Goal: Check status: Check status

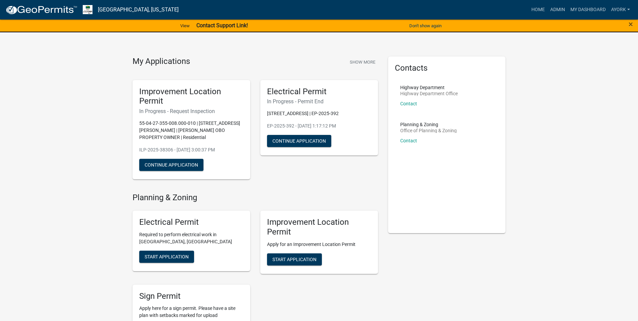
scroll to position [135, 0]
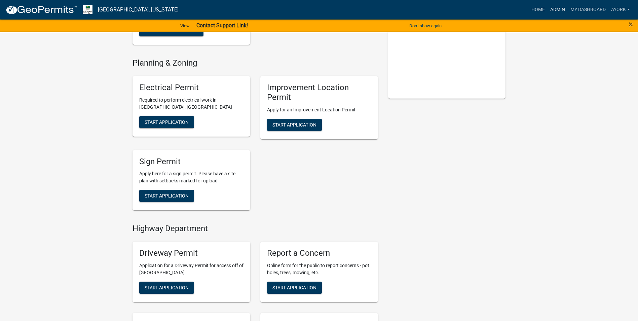
click at [552, 10] on link "Admin" at bounding box center [558, 9] width 20 height 13
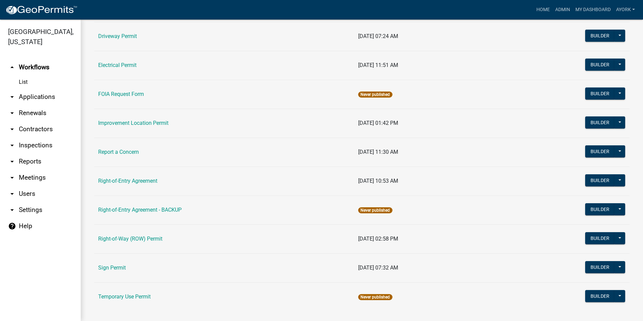
scroll to position [104, 0]
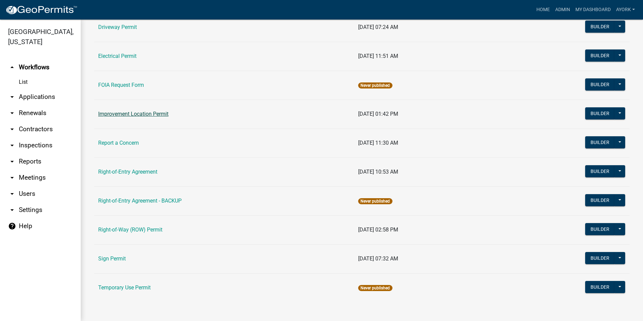
click at [141, 115] on link "Improvement Location Permit" at bounding box center [133, 114] width 70 height 6
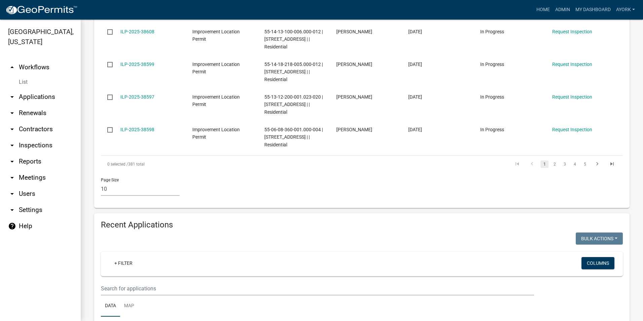
scroll to position [437, 0]
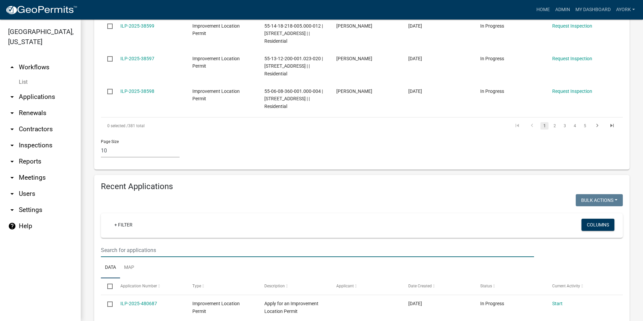
click at [124, 254] on input "text" at bounding box center [317, 250] width 433 height 14
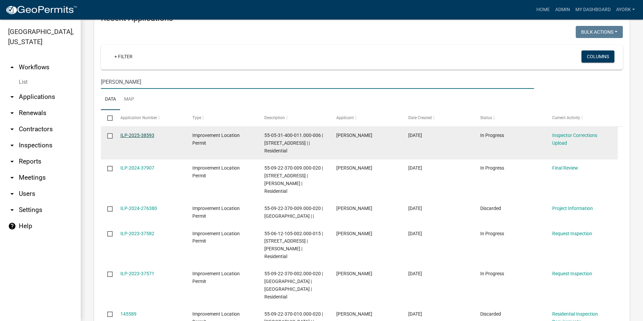
scroll to position [483, 0]
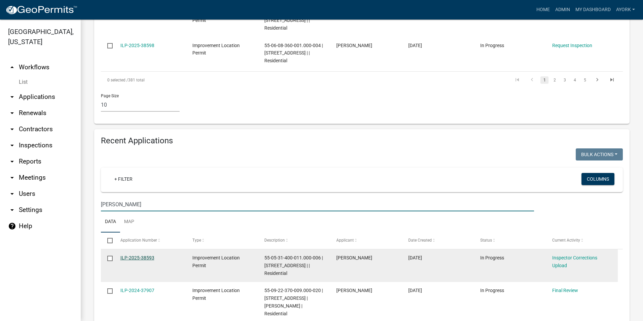
type input "[PERSON_NAME]"
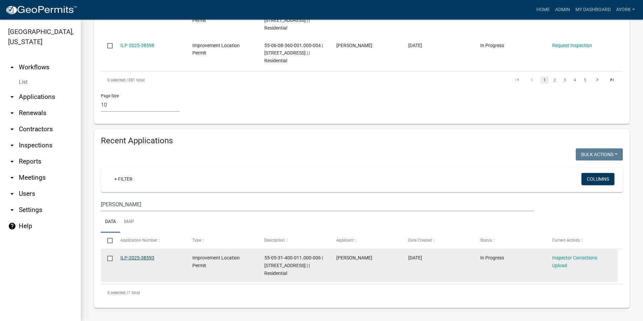
click at [141, 144] on h4 "Recent Applications" at bounding box center [362, 141] width 522 height 10
click at [139, 260] on link "ILP-2025-38593" at bounding box center [137, 257] width 34 height 5
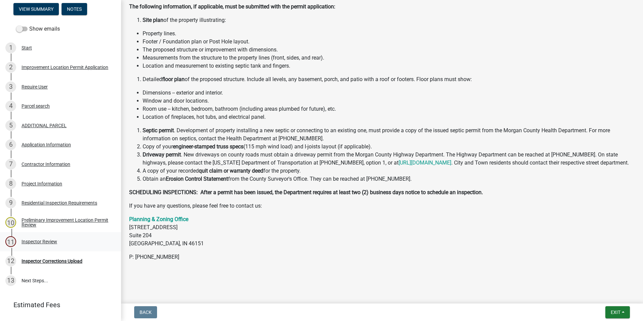
scroll to position [108, 0]
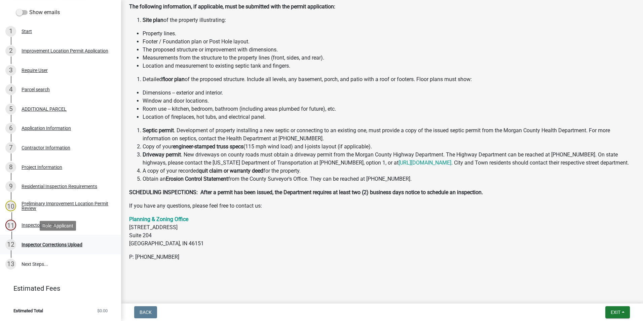
click at [64, 242] on div "Inspector Corrections Upload" at bounding box center [52, 244] width 61 height 5
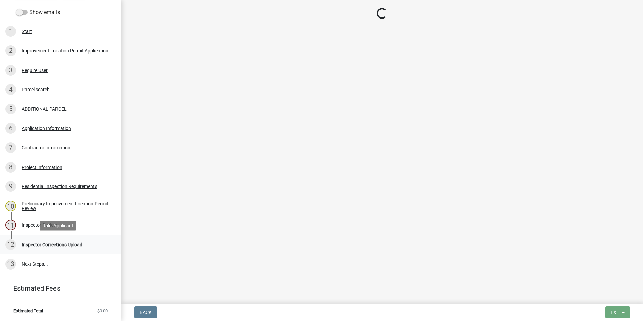
scroll to position [0, 0]
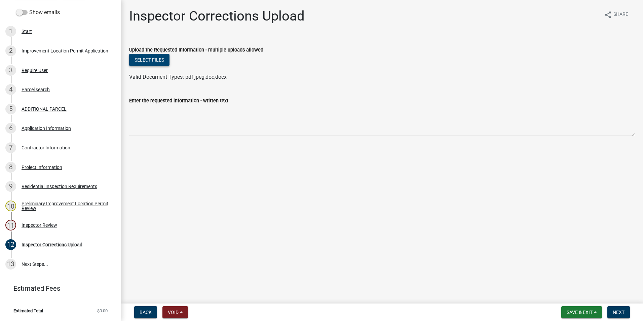
click at [138, 59] on button "Select files" at bounding box center [149, 60] width 40 height 12
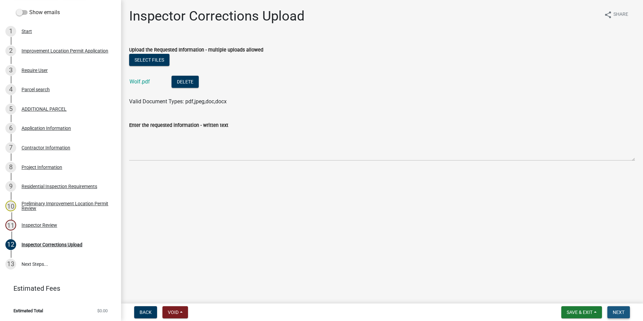
click at [620, 313] on span "Next" at bounding box center [619, 312] width 12 height 5
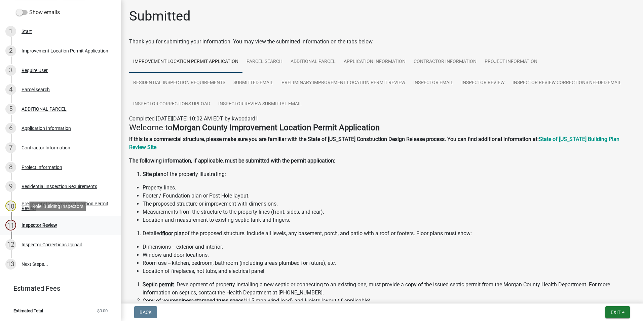
click at [48, 227] on div "Inspector Review" at bounding box center [40, 225] width 36 height 5
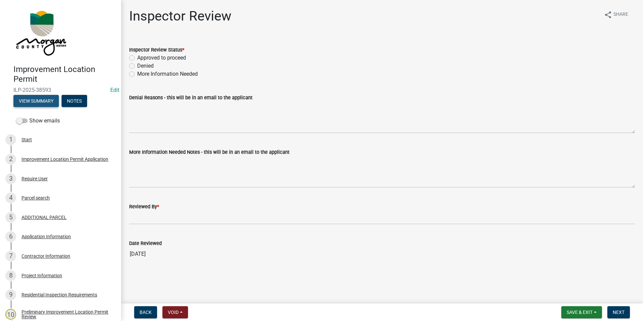
click at [39, 101] on button "View Summary" at bounding box center [35, 101] width 45 height 12
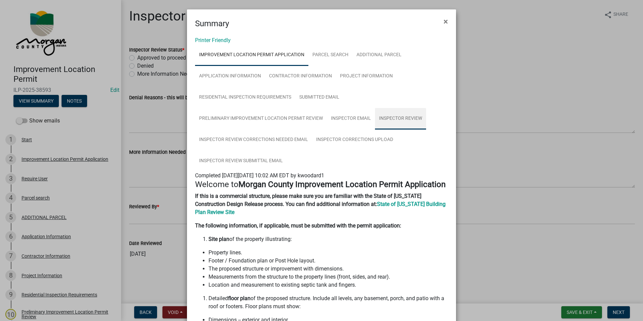
click at [387, 117] on link "Inspector Review" at bounding box center [400, 119] width 51 height 22
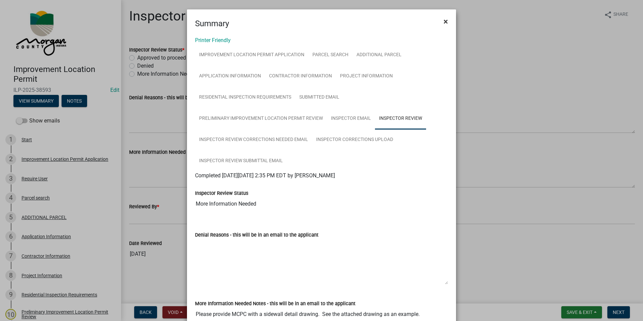
drag, startPoint x: 442, startPoint y: 24, endPoint x: 438, endPoint y: 24, distance: 4.4
click at [444, 24] on span "×" at bounding box center [446, 21] width 4 height 9
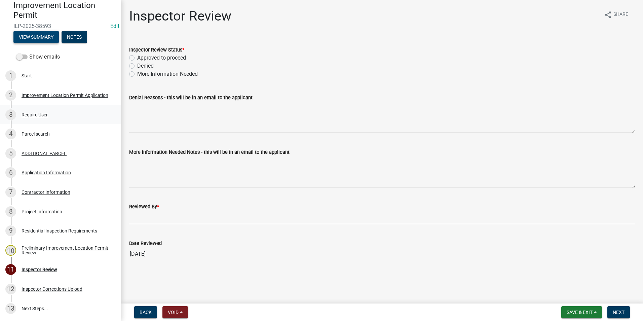
scroll to position [101, 0]
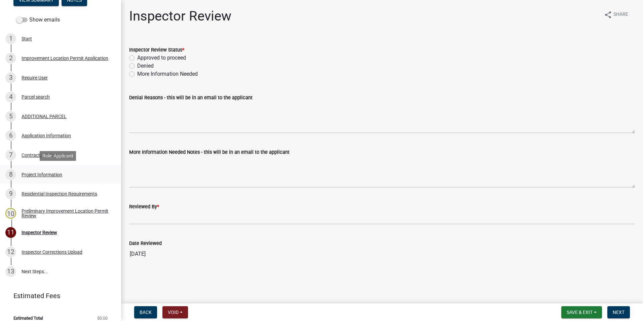
click at [27, 174] on div "Project Information" at bounding box center [42, 174] width 41 height 5
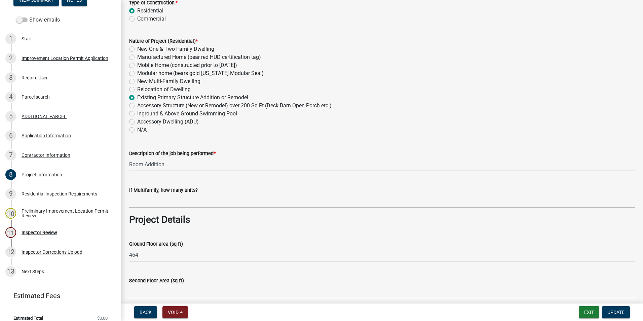
scroll to position [34, 0]
